Goal: Information Seeking & Learning: Learn about a topic

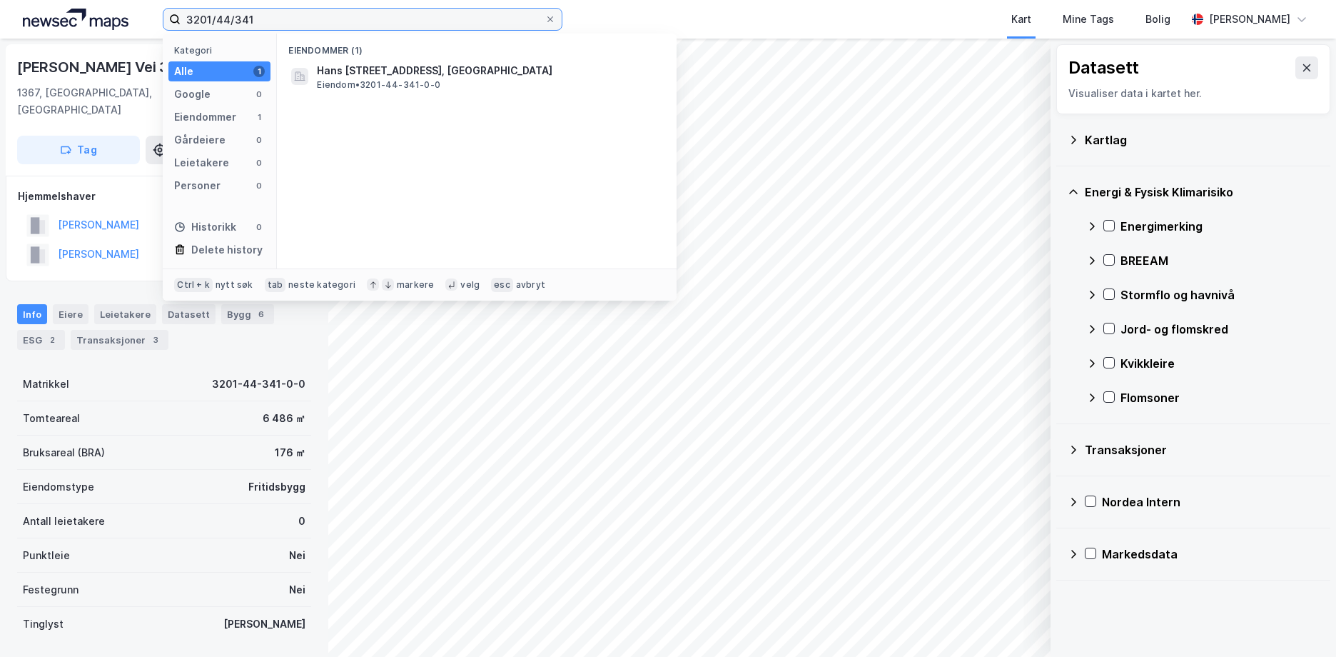
drag, startPoint x: 281, startPoint y: 17, endPoint x: 162, endPoint y: 4, distance: 119.9
click at [162, 4] on div "3201/44/341 Kategori Alle 1 Google 0 Eiendommer 1 Gårdeiere 0 Leietakere 0 Pers…" at bounding box center [668, 19] width 1336 height 39
paste input "0301/41/412"
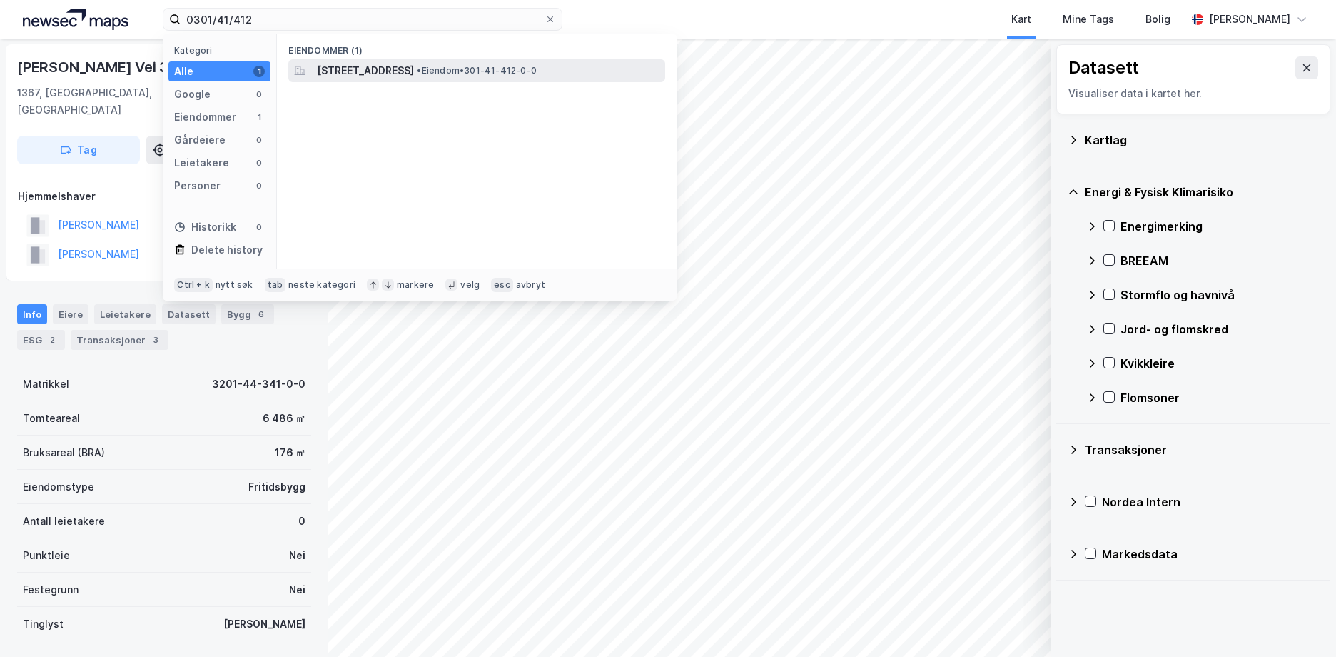
click at [337, 70] on span "[STREET_ADDRESS]" at bounding box center [365, 70] width 97 height 17
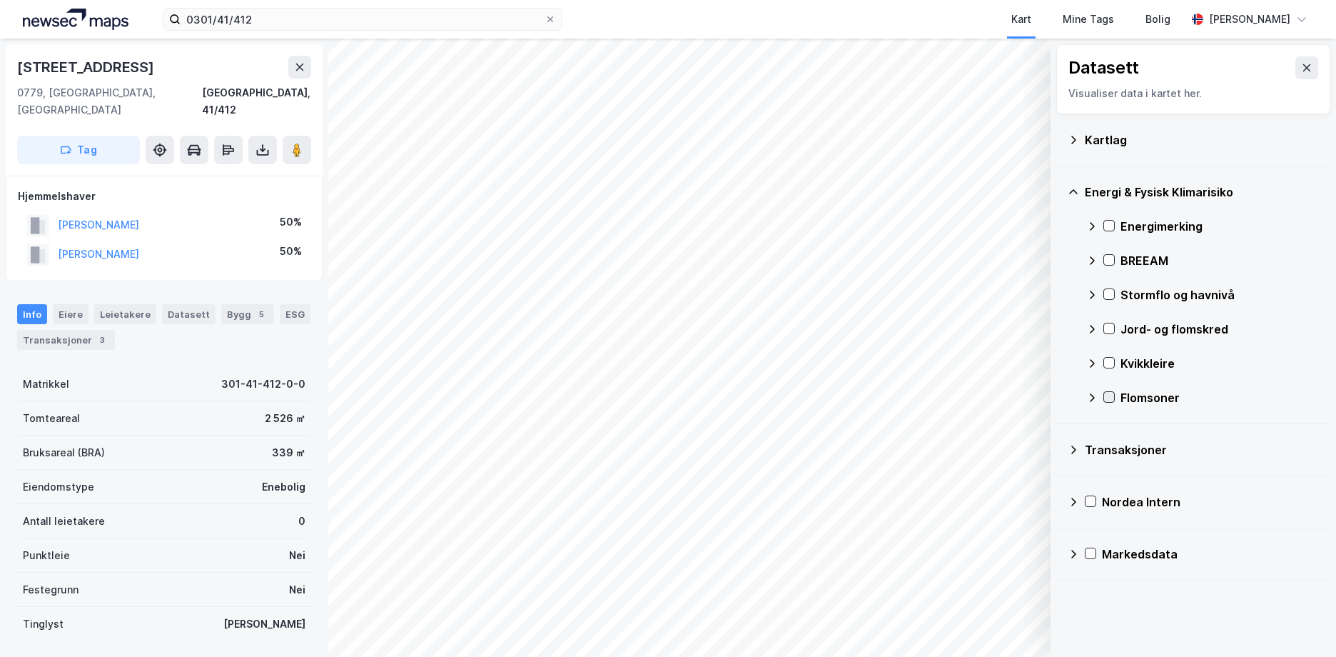
click at [1113, 394] on icon at bounding box center [1109, 397] width 10 height 10
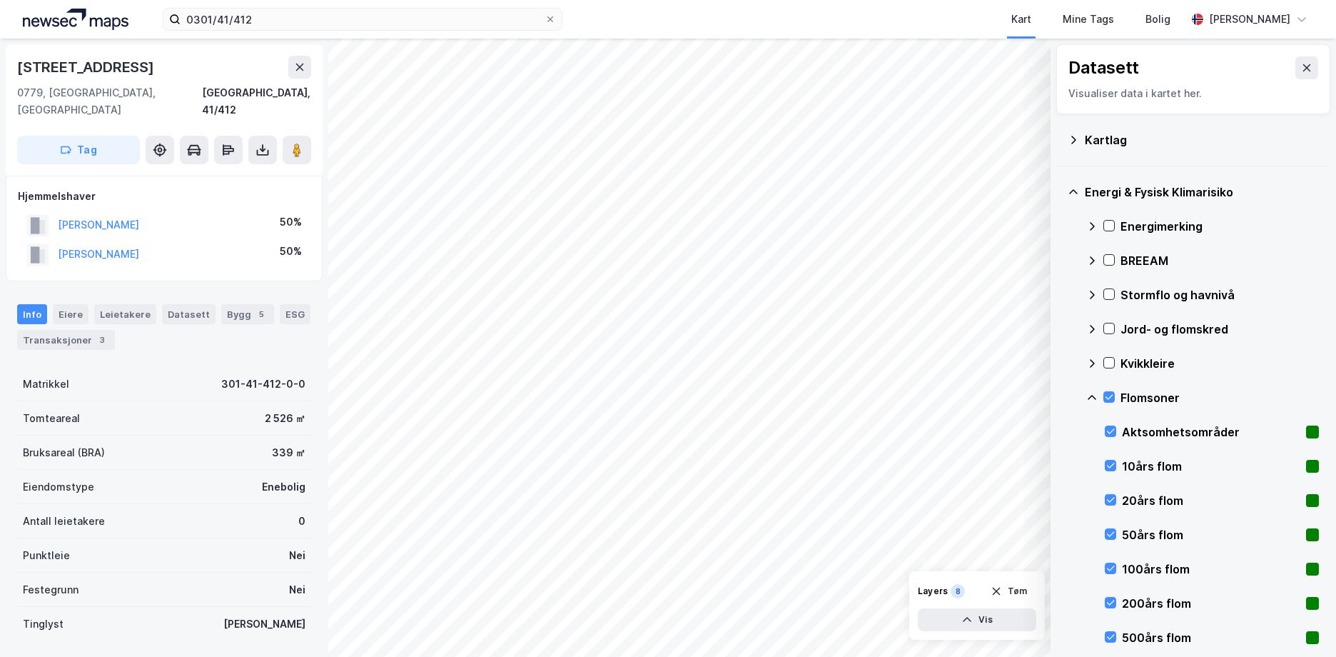
click at [1095, 396] on icon at bounding box center [1091, 397] width 11 height 11
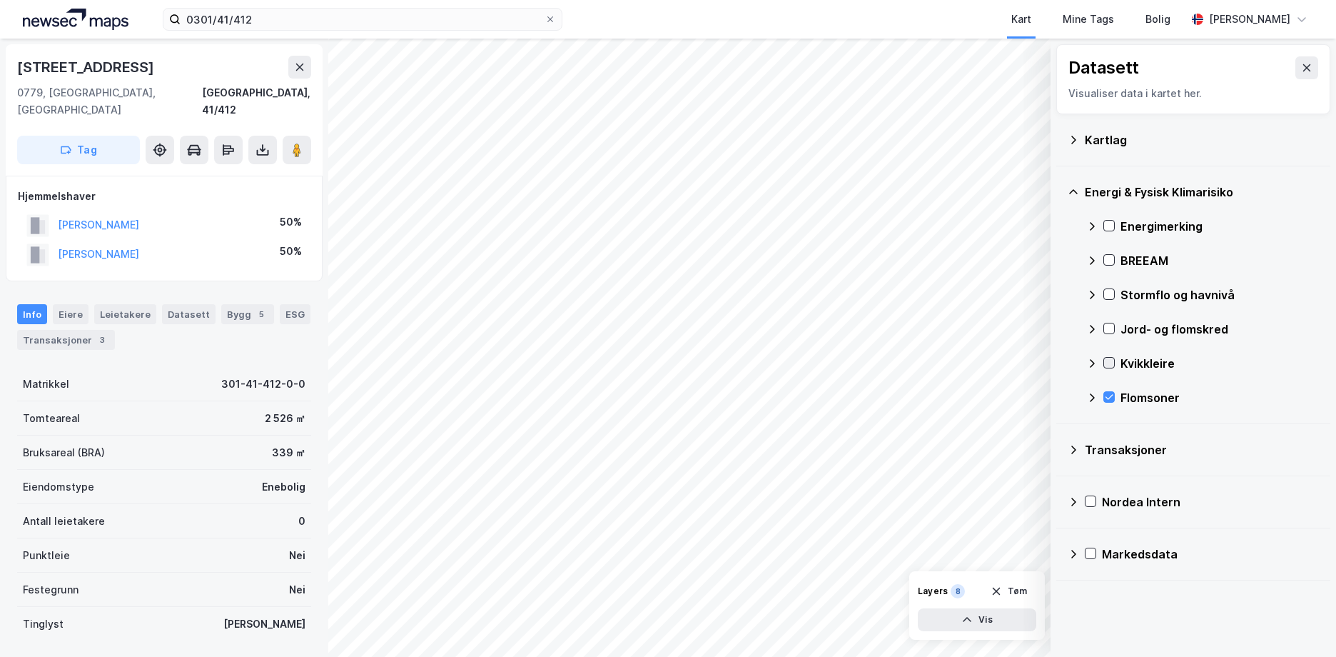
click at [1109, 364] on icon at bounding box center [1109, 362] width 8 height 5
click at [1109, 321] on div "Jord- og flomskred" at bounding box center [1202, 329] width 233 height 34
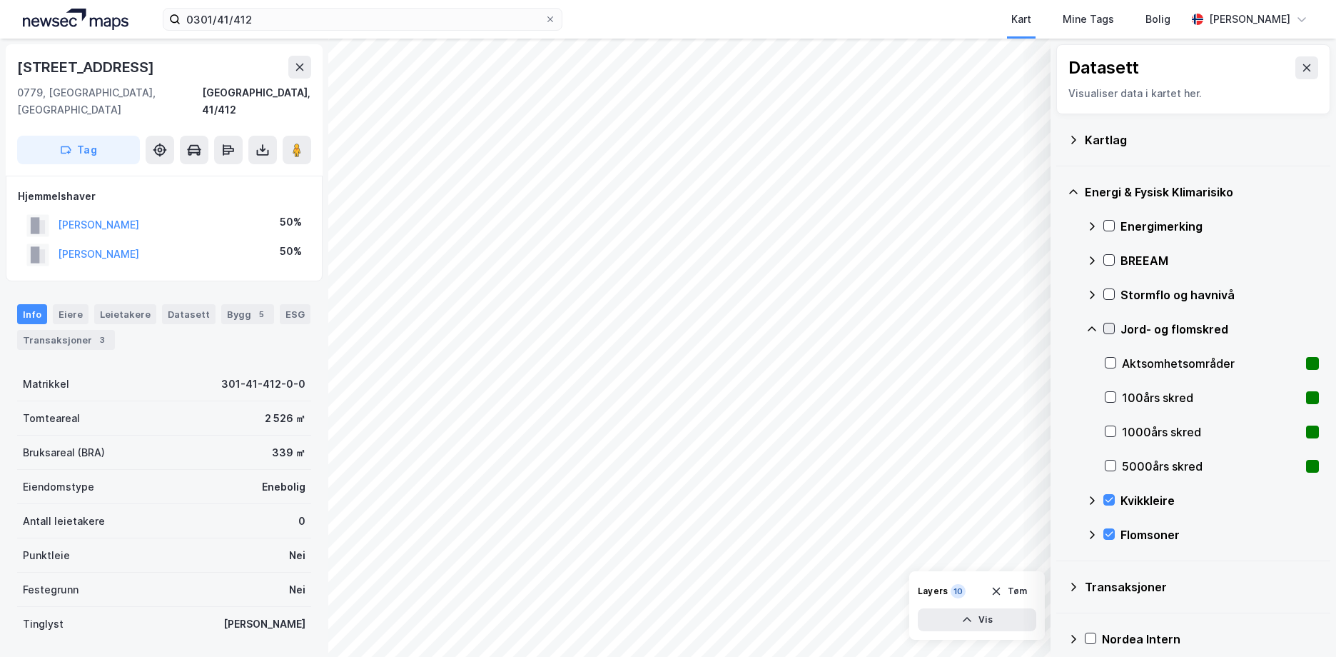
click at [1107, 326] on icon at bounding box center [1109, 328] width 10 height 10
click at [1090, 326] on icon at bounding box center [1091, 328] width 11 height 11
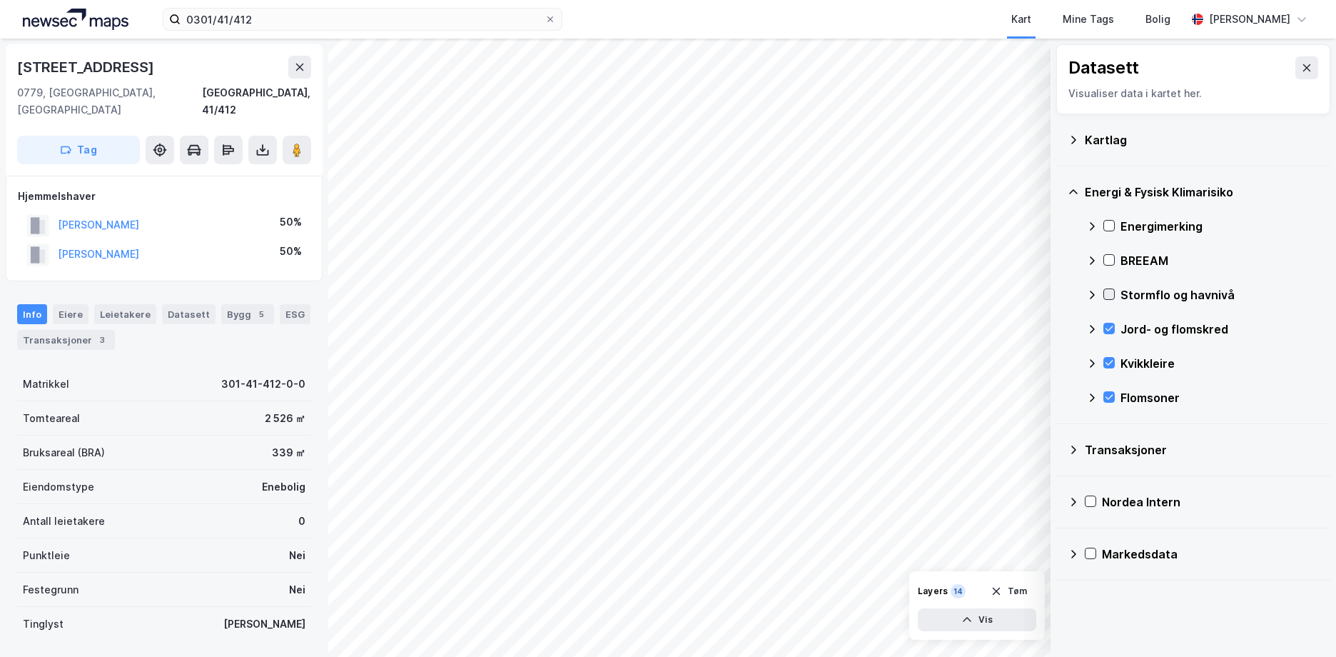
click at [1111, 290] on icon at bounding box center [1109, 294] width 10 height 10
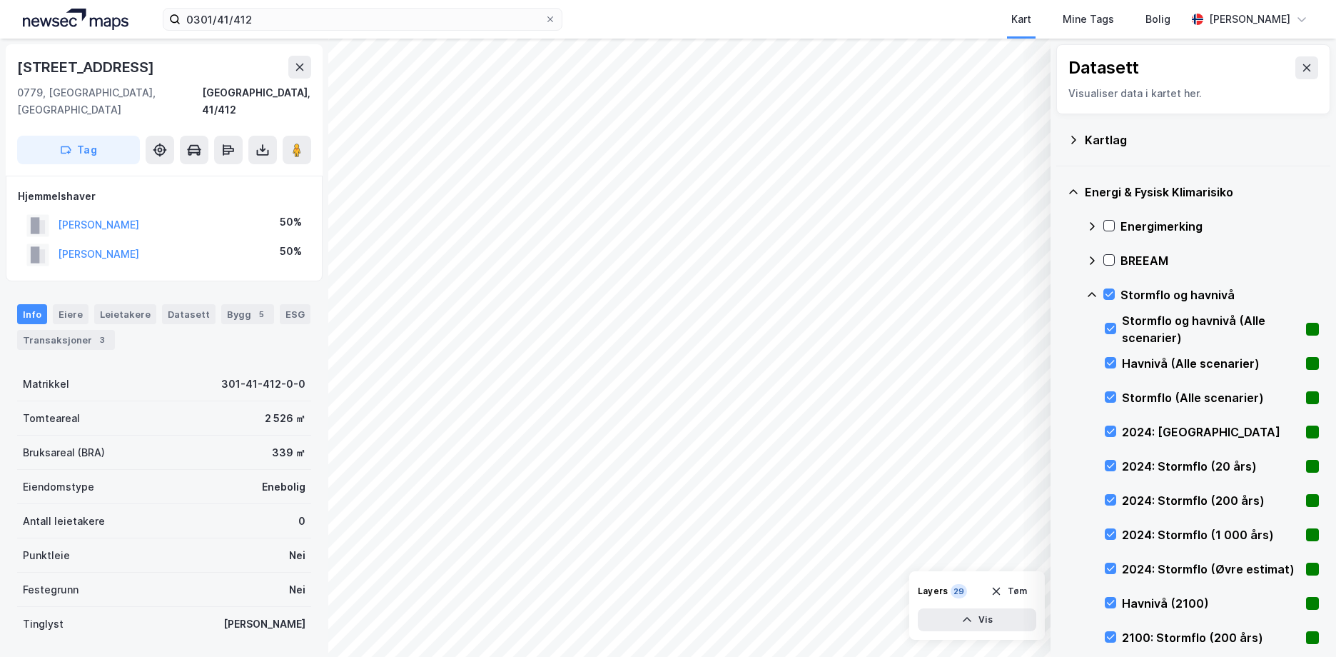
click at [1090, 296] on icon at bounding box center [1091, 294] width 11 height 11
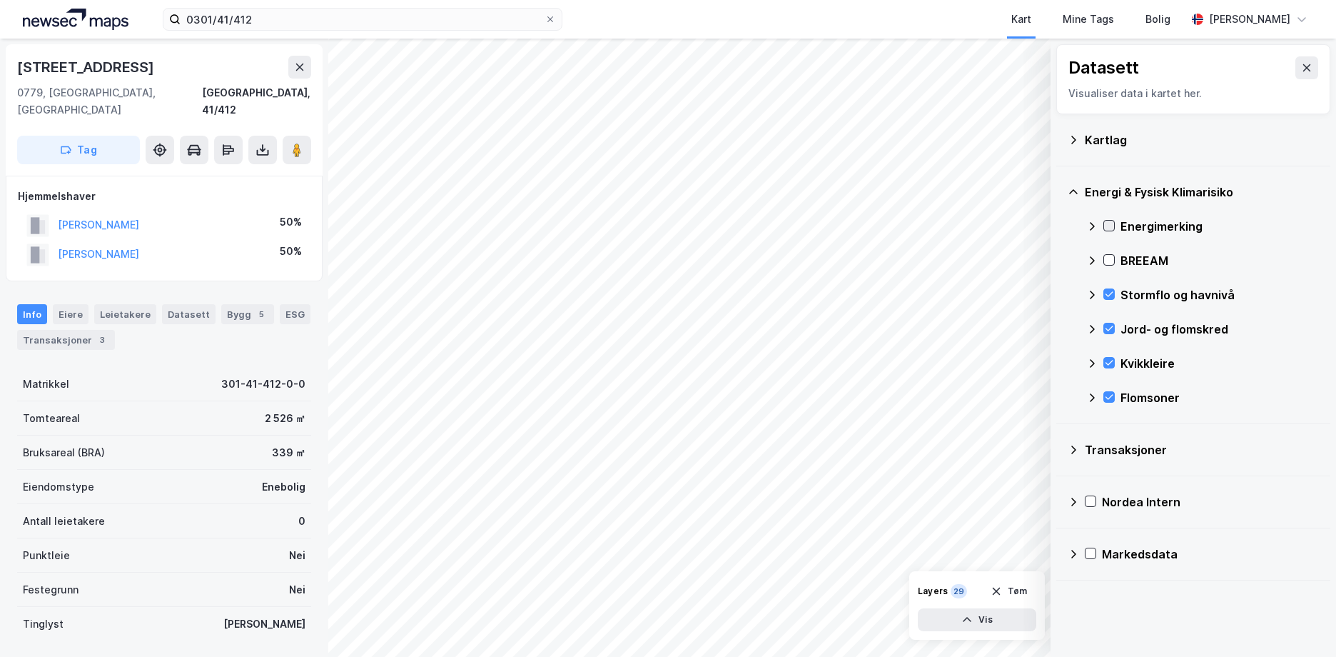
click at [1107, 221] on icon at bounding box center [1109, 226] width 10 height 10
click at [1075, 134] on icon at bounding box center [1073, 139] width 11 height 11
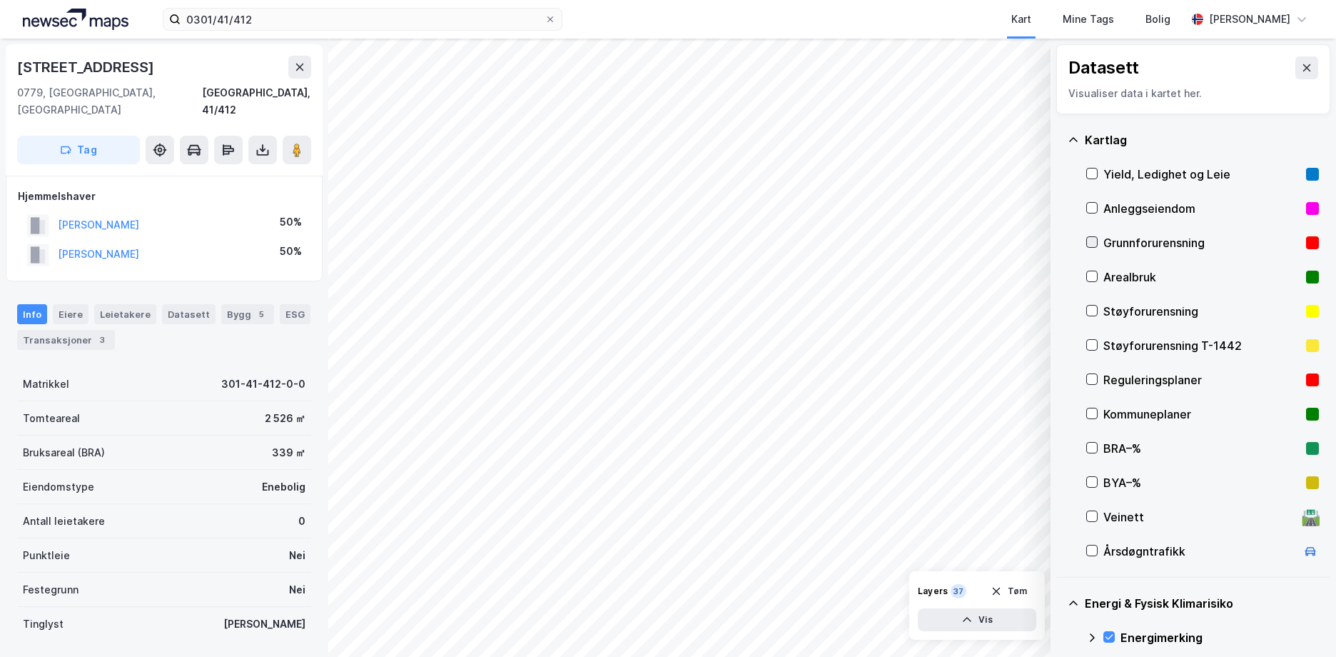
click at [1096, 244] on icon at bounding box center [1092, 242] width 10 height 10
click at [1075, 143] on icon at bounding box center [1073, 139] width 11 height 11
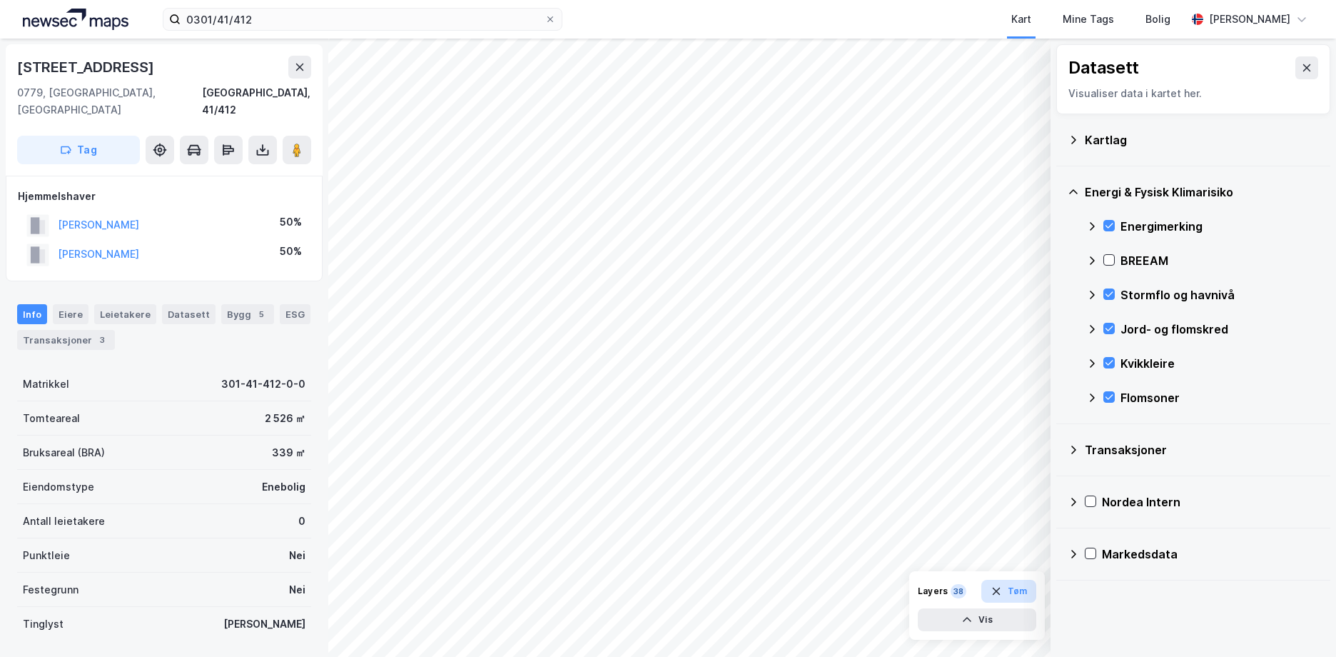
click at [1013, 592] on button "Tøm" at bounding box center [1008, 590] width 55 height 23
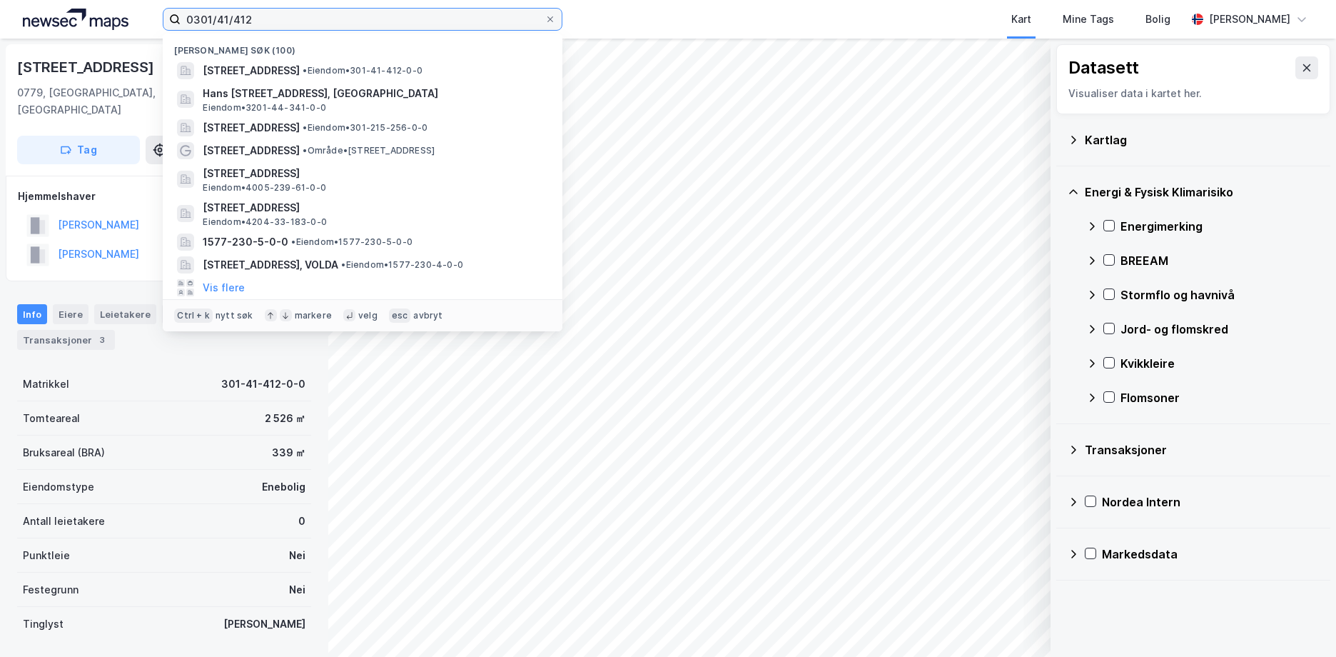
drag, startPoint x: 289, startPoint y: 19, endPoint x: 187, endPoint y: 4, distance: 103.0
click at [187, 4] on div "0301/41/412 Nylige søk (100) [STREET_ADDRESS] • Eiendom • 301-41-412-0-0 [PERSO…" at bounding box center [668, 19] width 1336 height 39
paste input "4204-27/68/0/1"
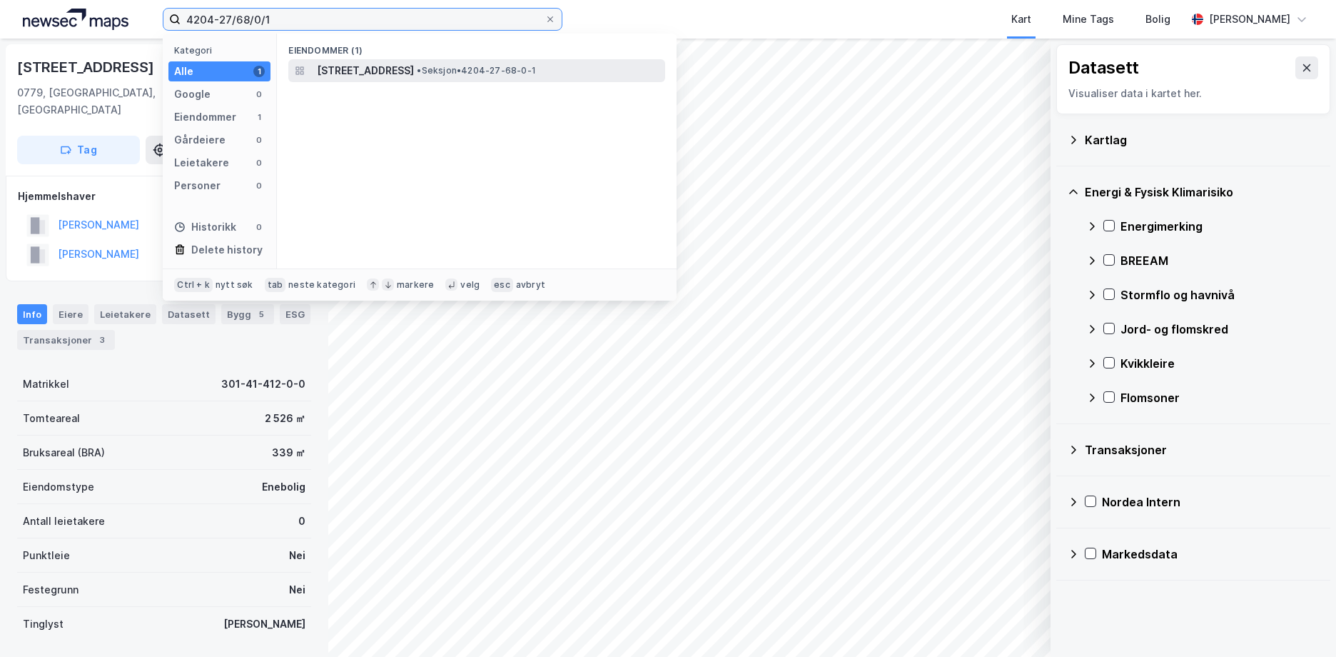
type input "4204-27/68/0/1"
click at [377, 71] on span "[STREET_ADDRESS]" at bounding box center [365, 70] width 97 height 17
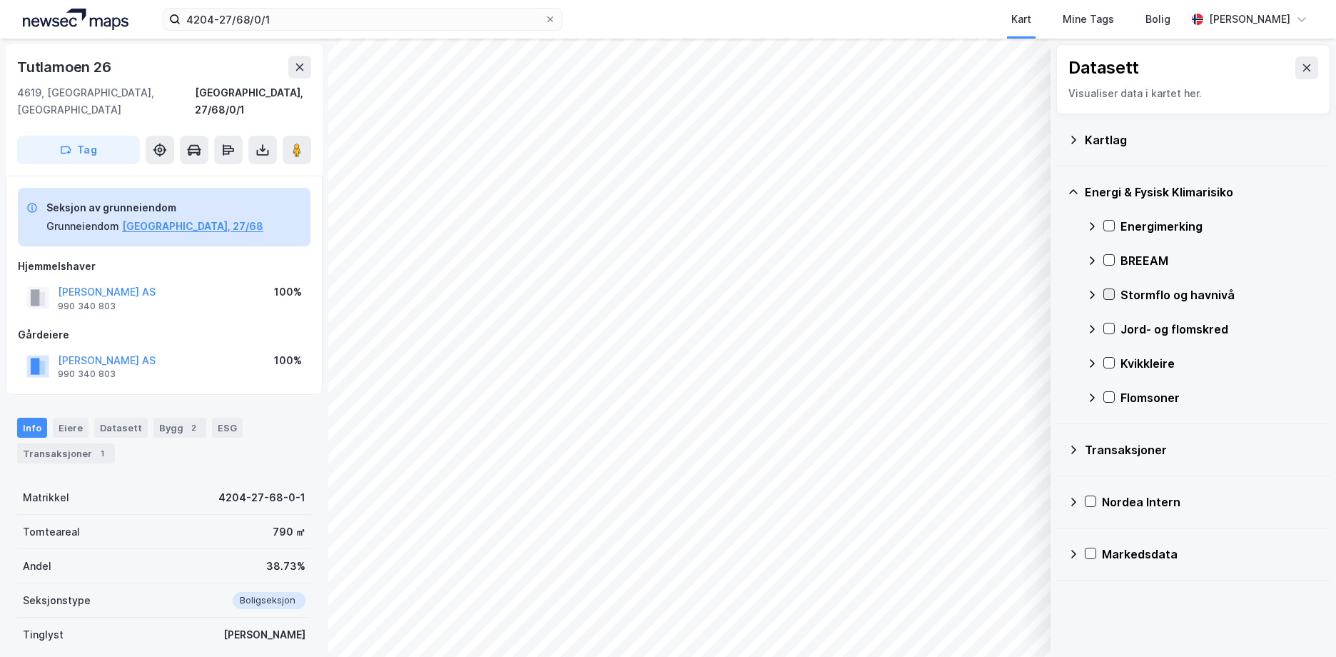
click at [1107, 292] on icon at bounding box center [1109, 294] width 10 height 10
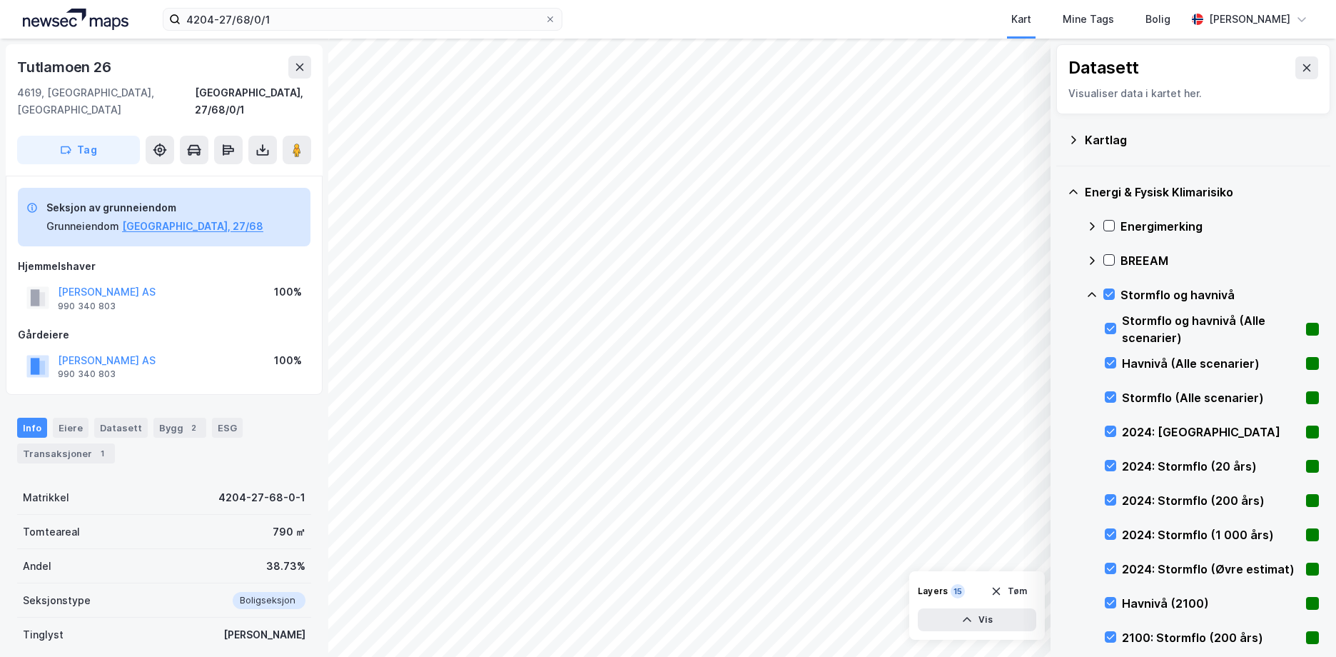
click at [1090, 294] on icon at bounding box center [1092, 294] width 9 height 5
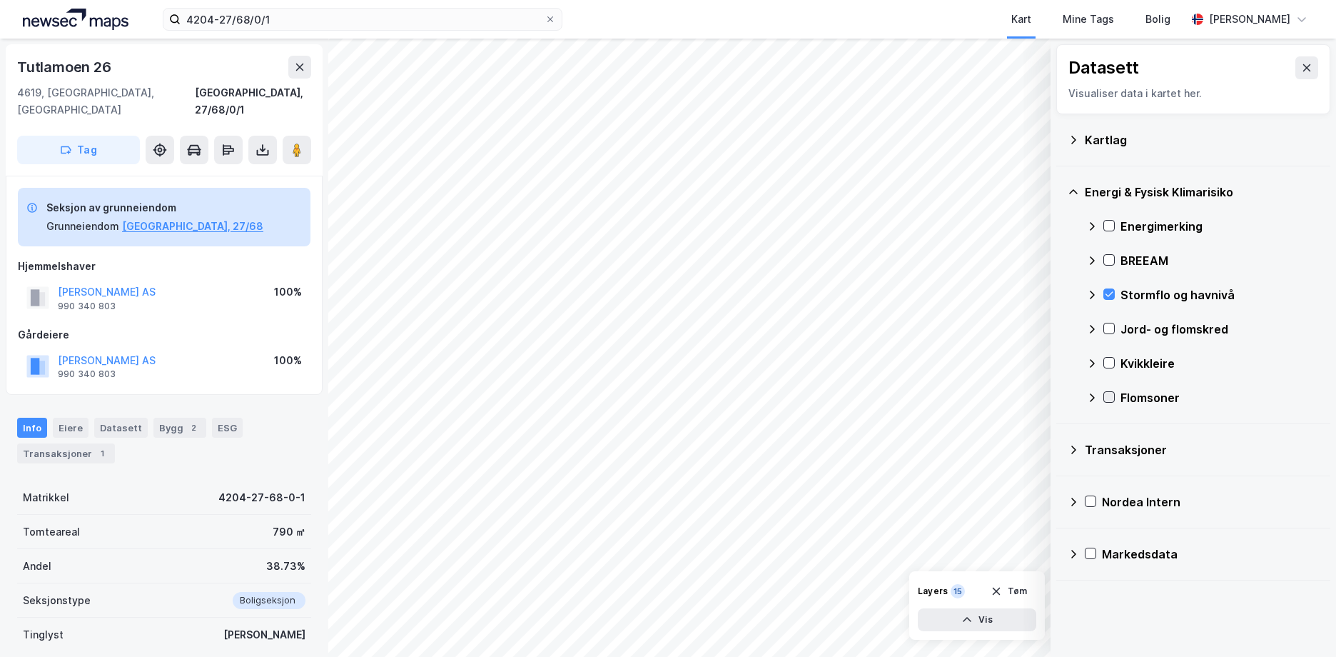
click at [1105, 396] on icon at bounding box center [1109, 397] width 10 height 10
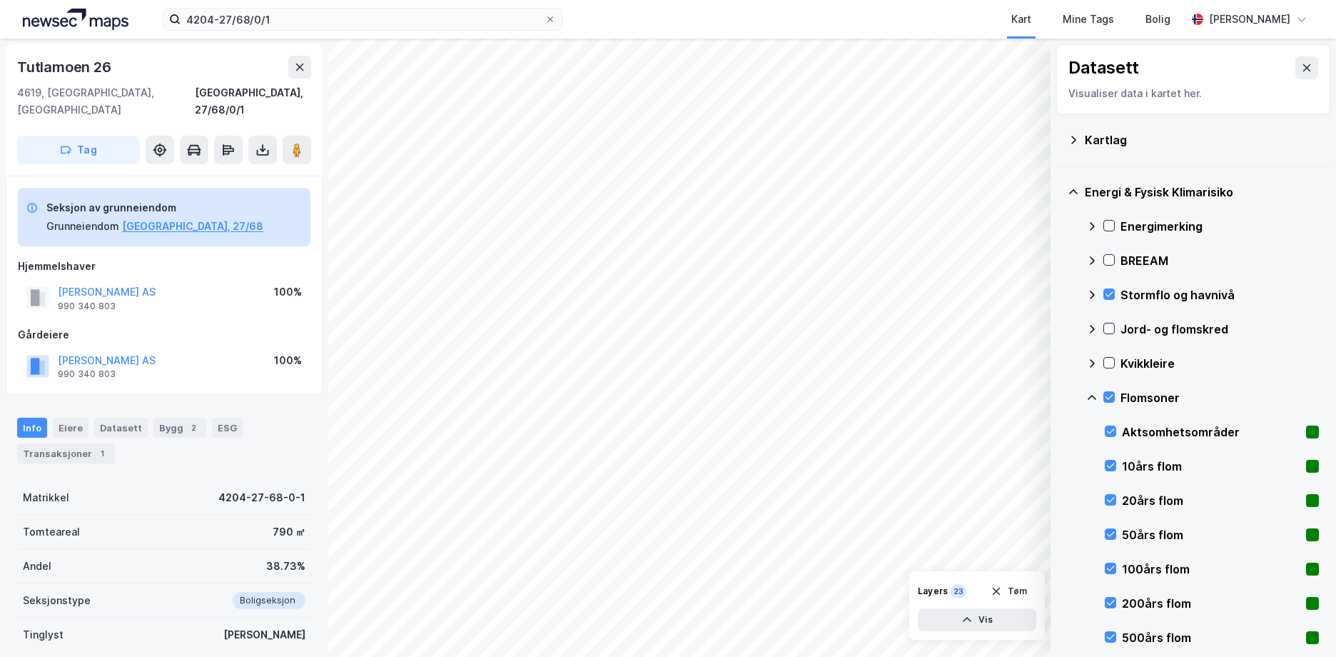
click at [1092, 395] on icon at bounding box center [1091, 397] width 11 height 11
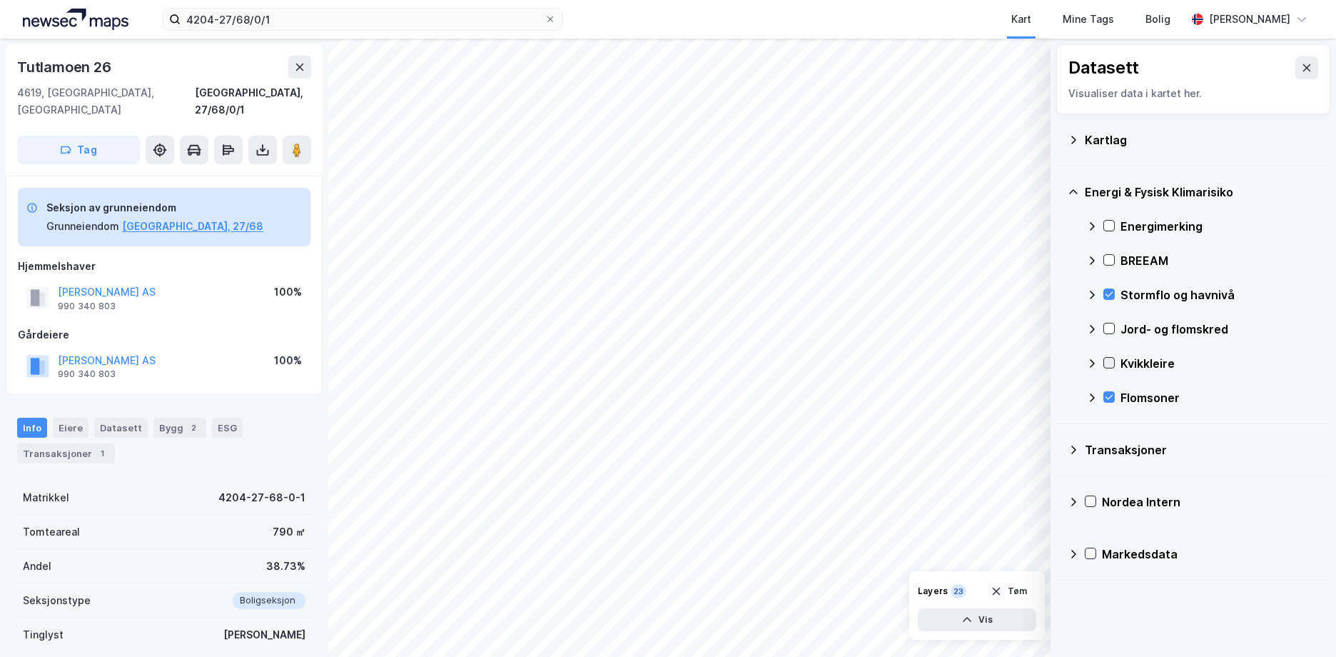
click at [1110, 361] on icon at bounding box center [1109, 363] width 10 height 10
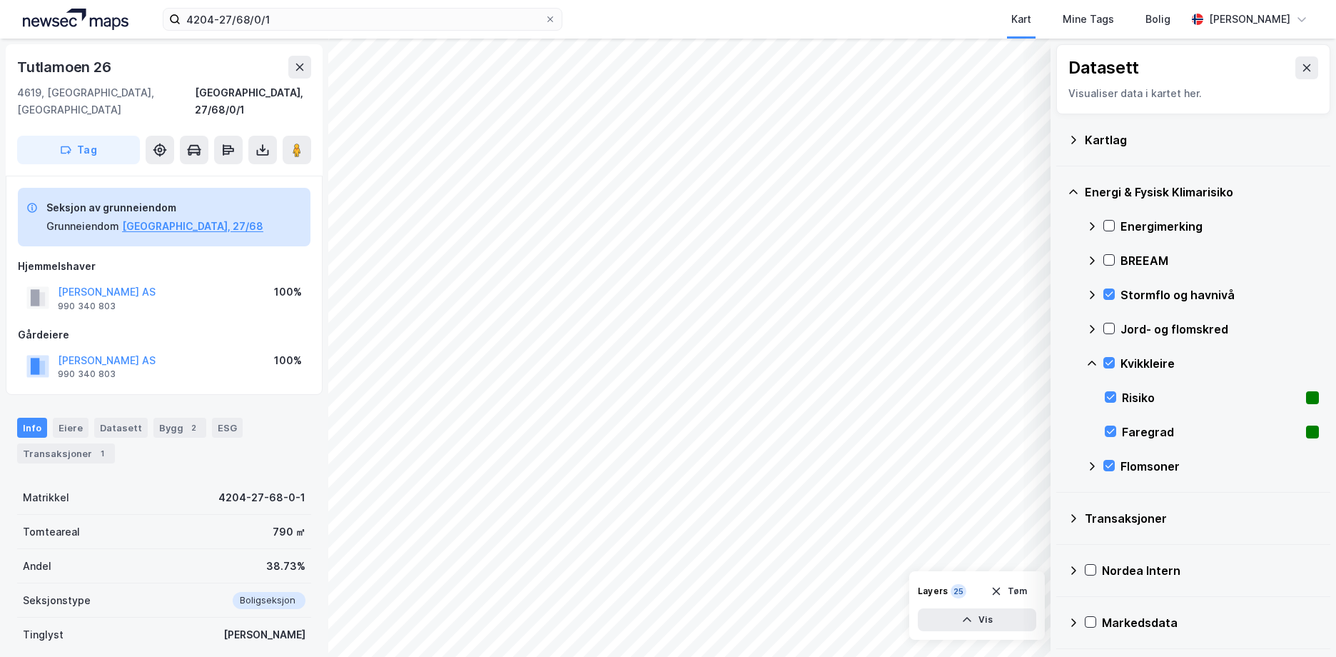
click at [1091, 358] on icon at bounding box center [1091, 363] width 11 height 11
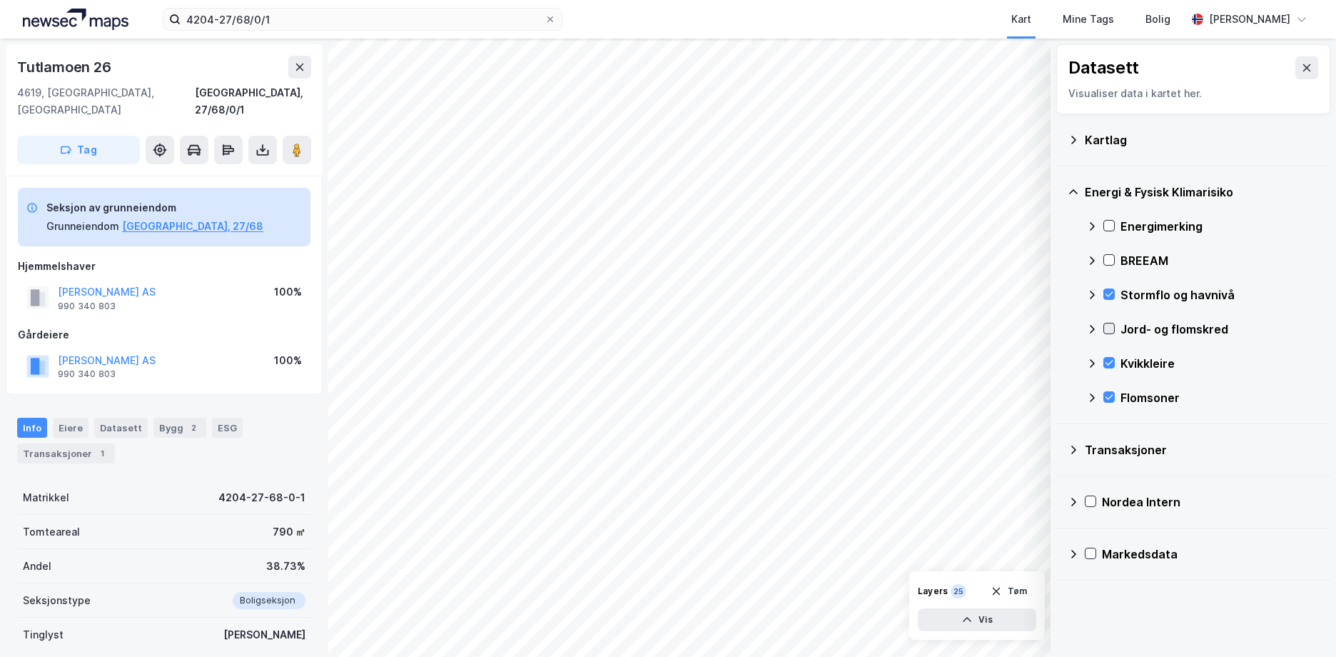
click at [1105, 328] on icon at bounding box center [1109, 328] width 10 height 10
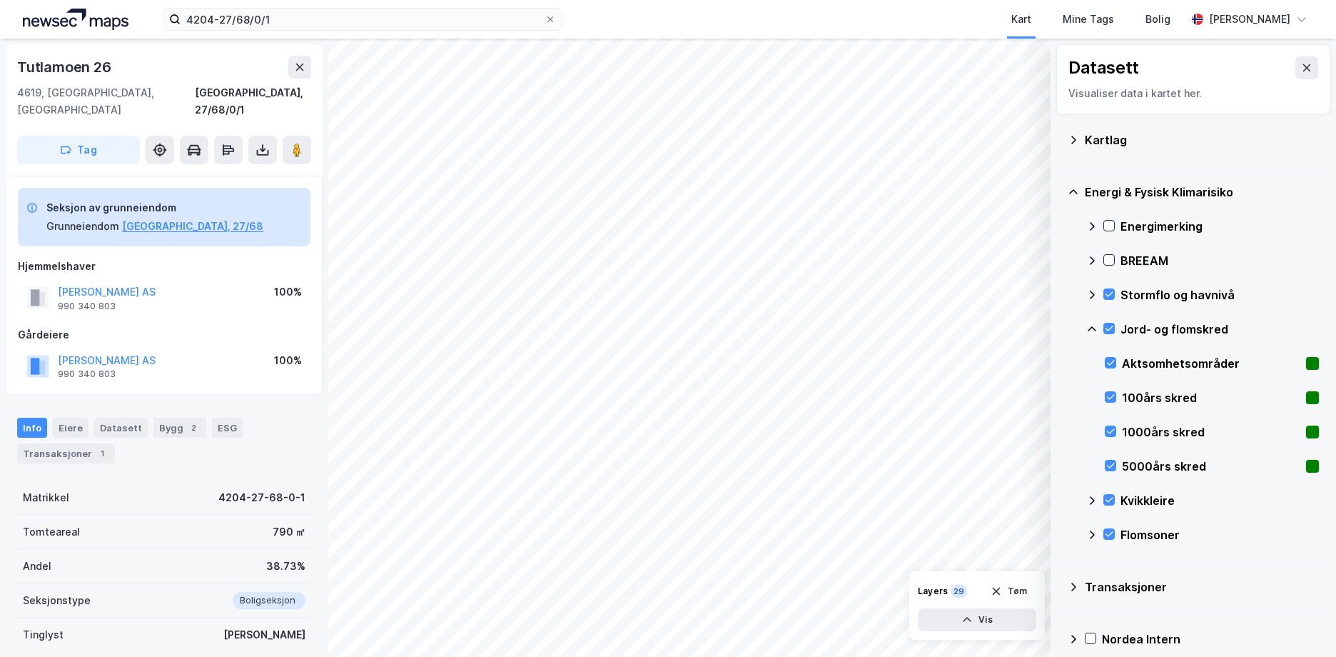
click at [1088, 328] on icon at bounding box center [1091, 328] width 11 height 11
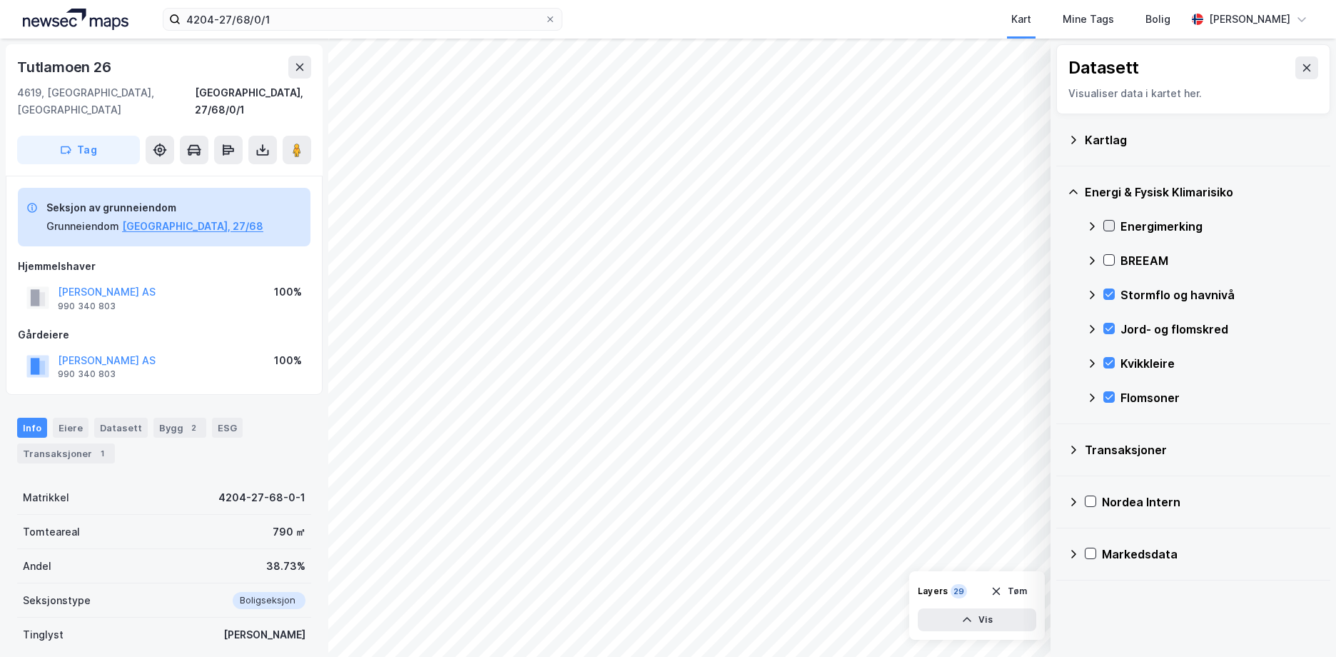
click at [1111, 223] on icon at bounding box center [1109, 226] width 10 height 10
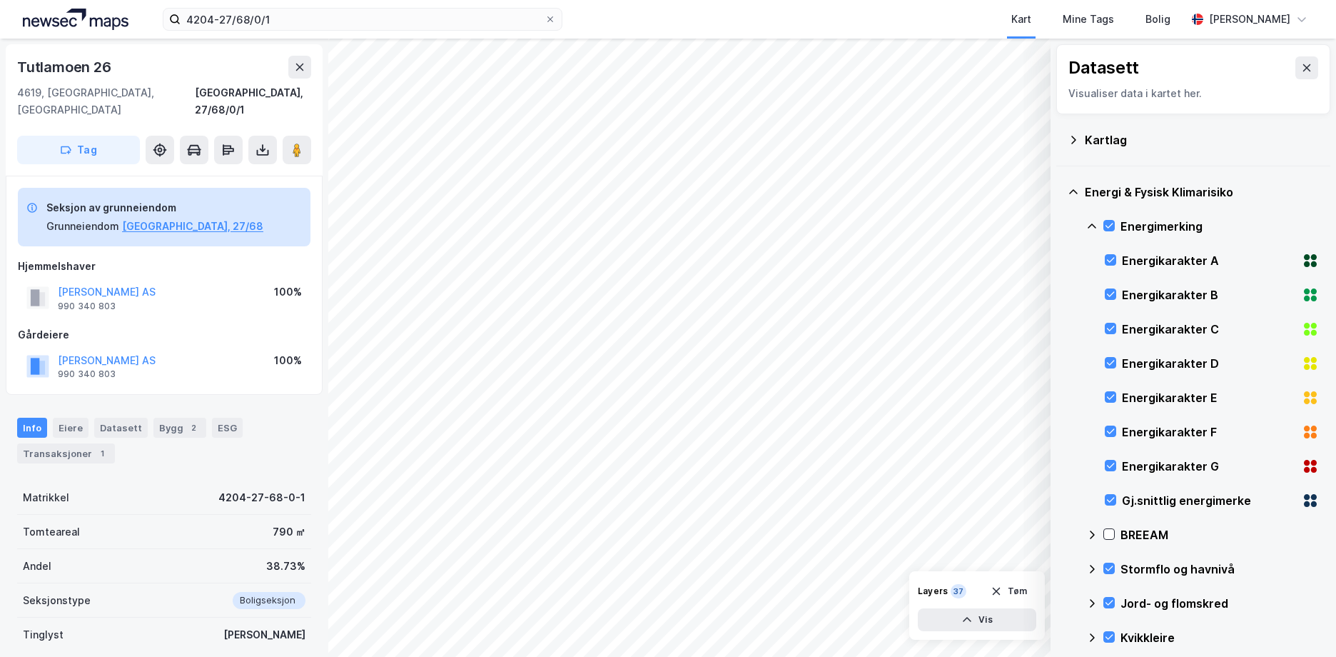
click at [1091, 221] on icon at bounding box center [1091, 226] width 11 height 11
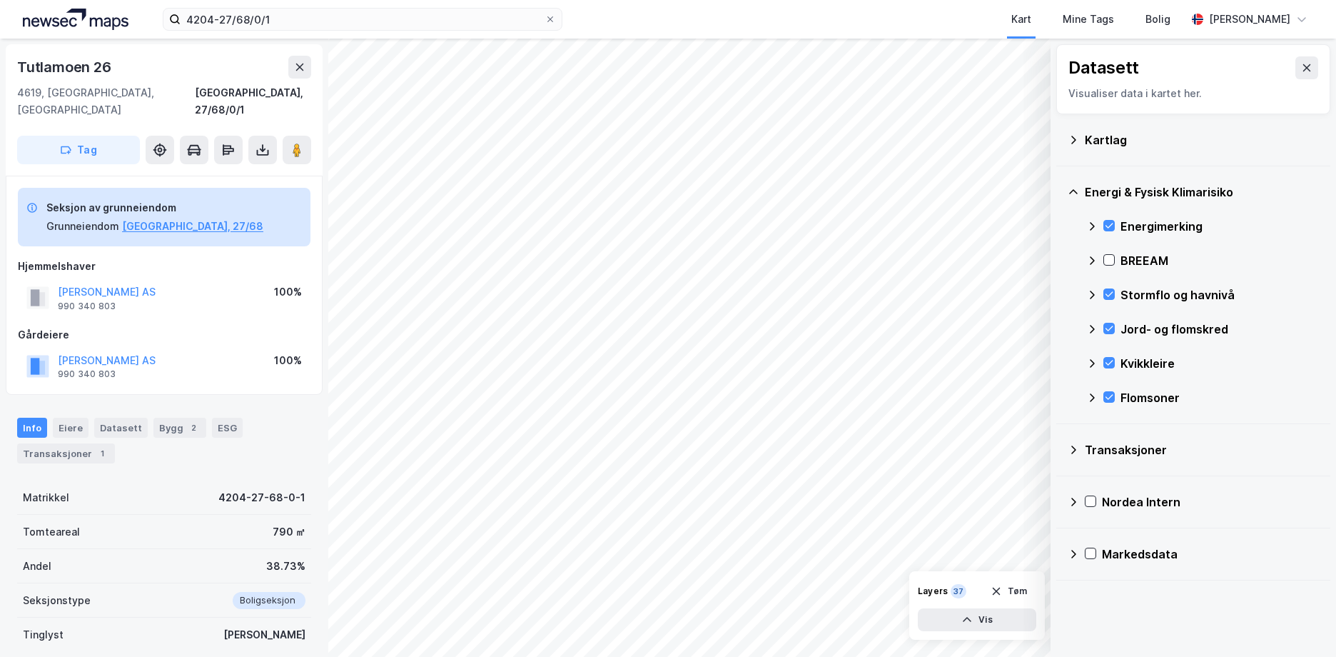
click at [1072, 138] on icon at bounding box center [1073, 139] width 11 height 11
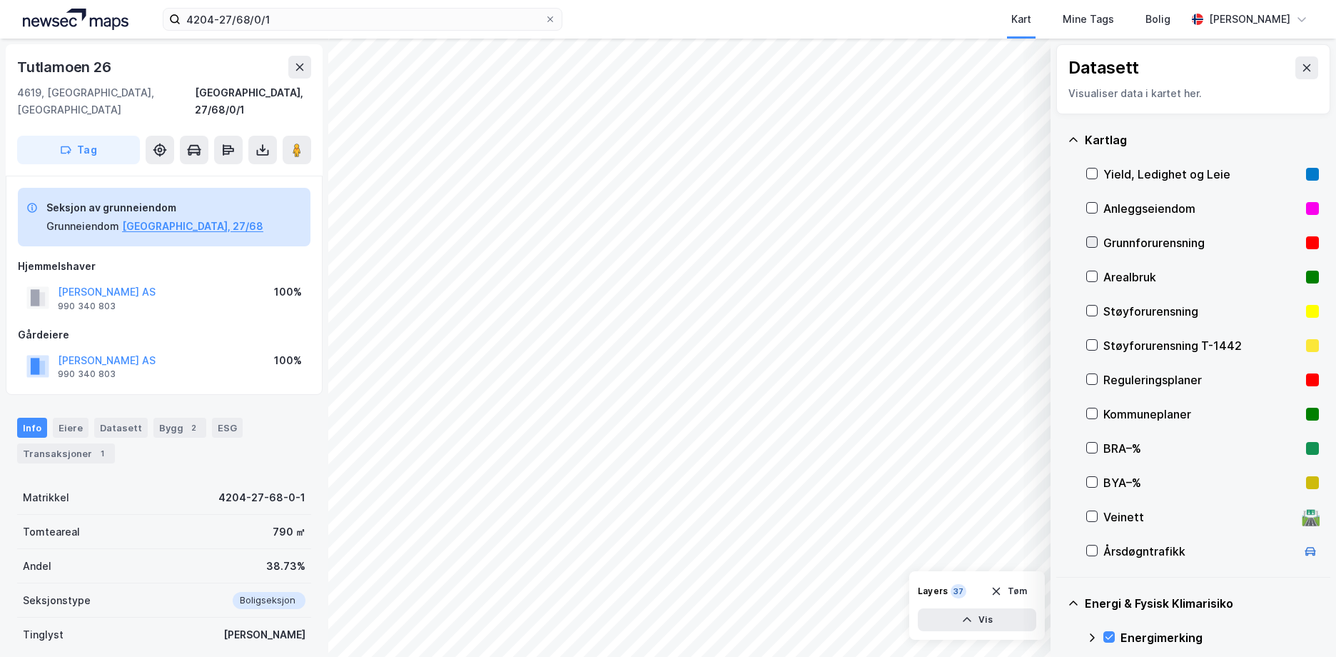
click at [1090, 240] on icon at bounding box center [1092, 242] width 10 height 10
click at [1074, 135] on icon at bounding box center [1073, 139] width 11 height 11
